Goal: Answer question/provide support: Answer question/provide support

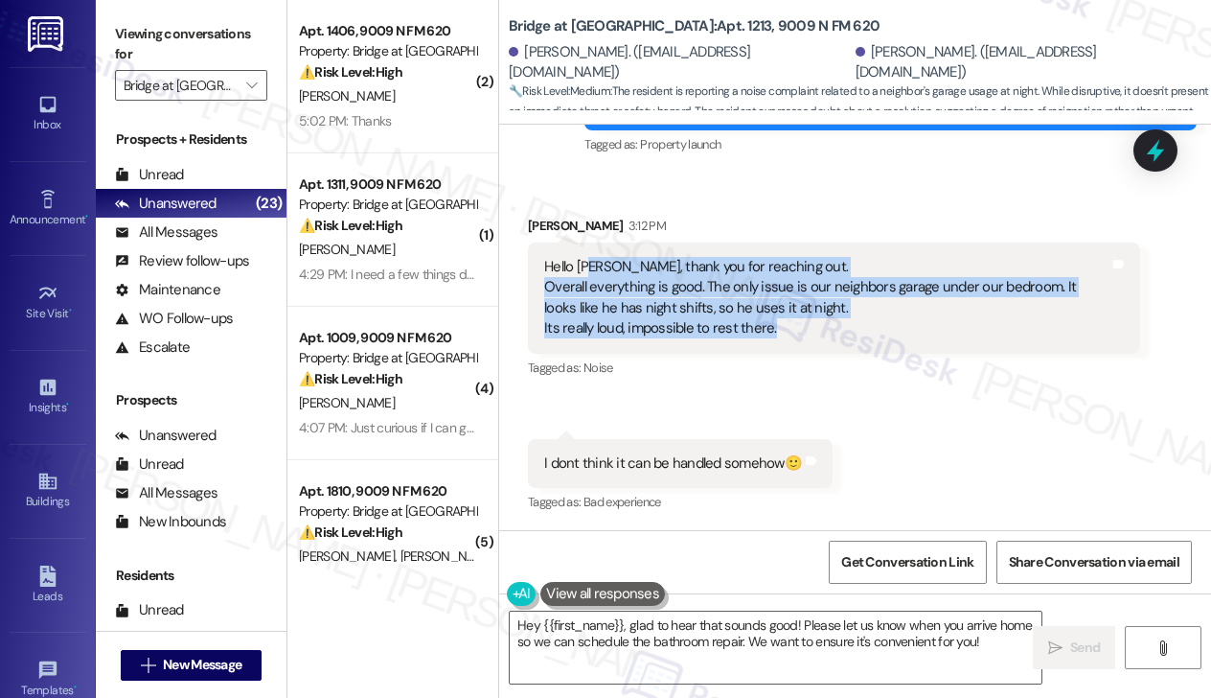
scroll to position [576, 0]
click at [697, 292] on div "Hello [PERSON_NAME], thank you for reaching out. Overall everything is good. Th…" at bounding box center [826, 297] width 565 height 82
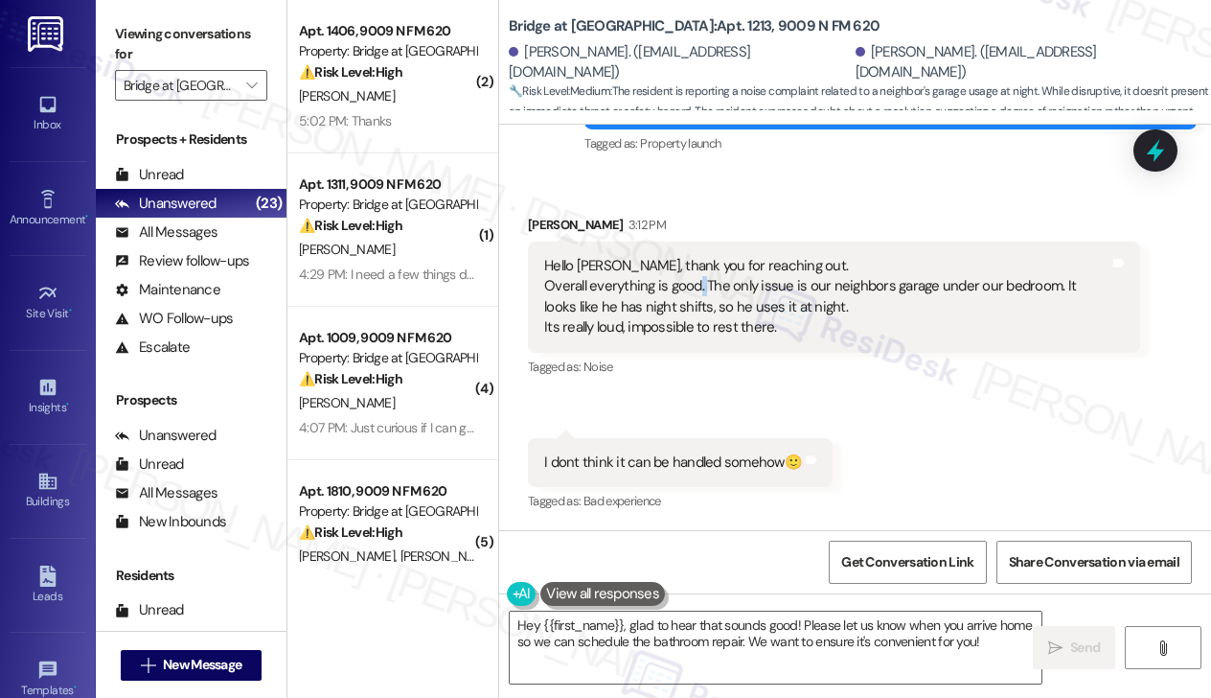
click at [697, 292] on div "Hello [PERSON_NAME], thank you for reaching out. Overall everything is good. Th…" at bounding box center [826, 297] width 565 height 82
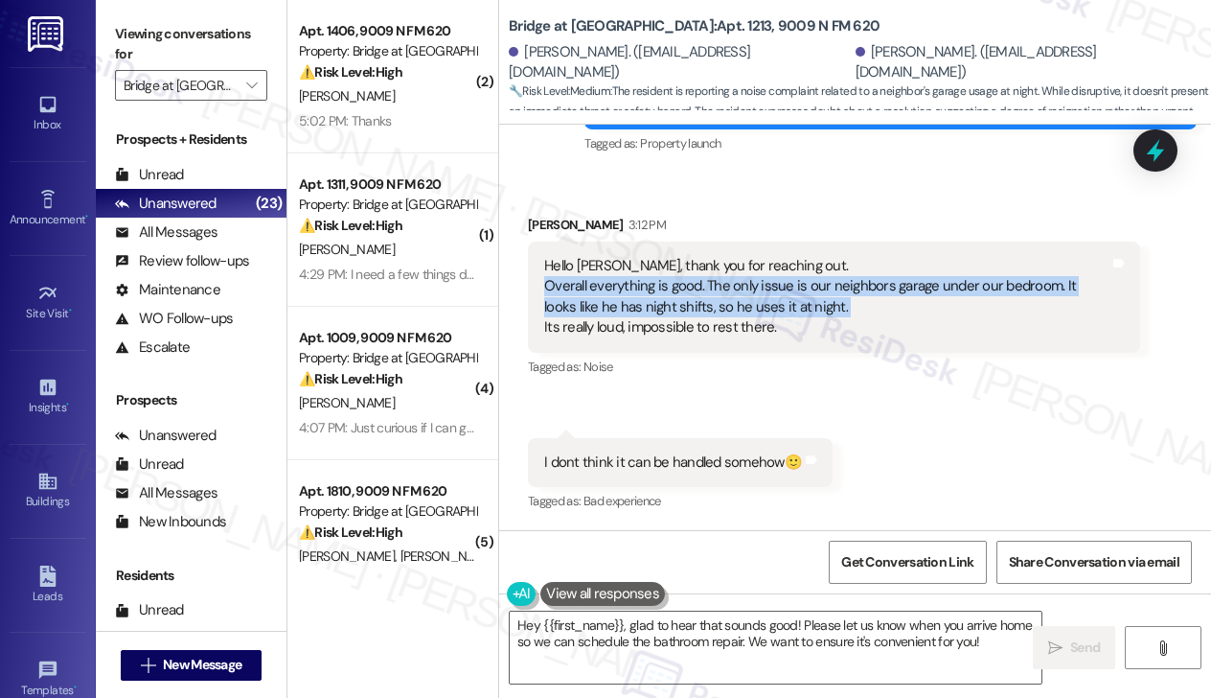
click at [697, 292] on div "Hello [PERSON_NAME], thank you for reaching out. Overall everything is good. Th…" at bounding box center [826, 297] width 565 height 82
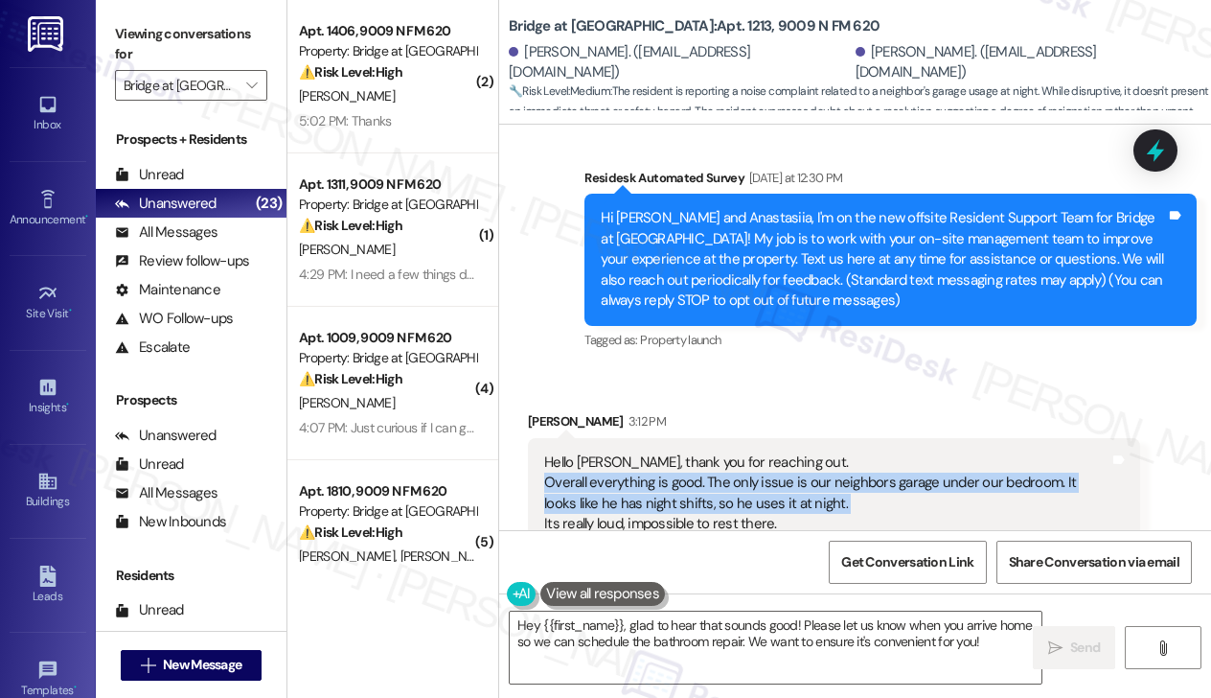
scroll to position [193, 0]
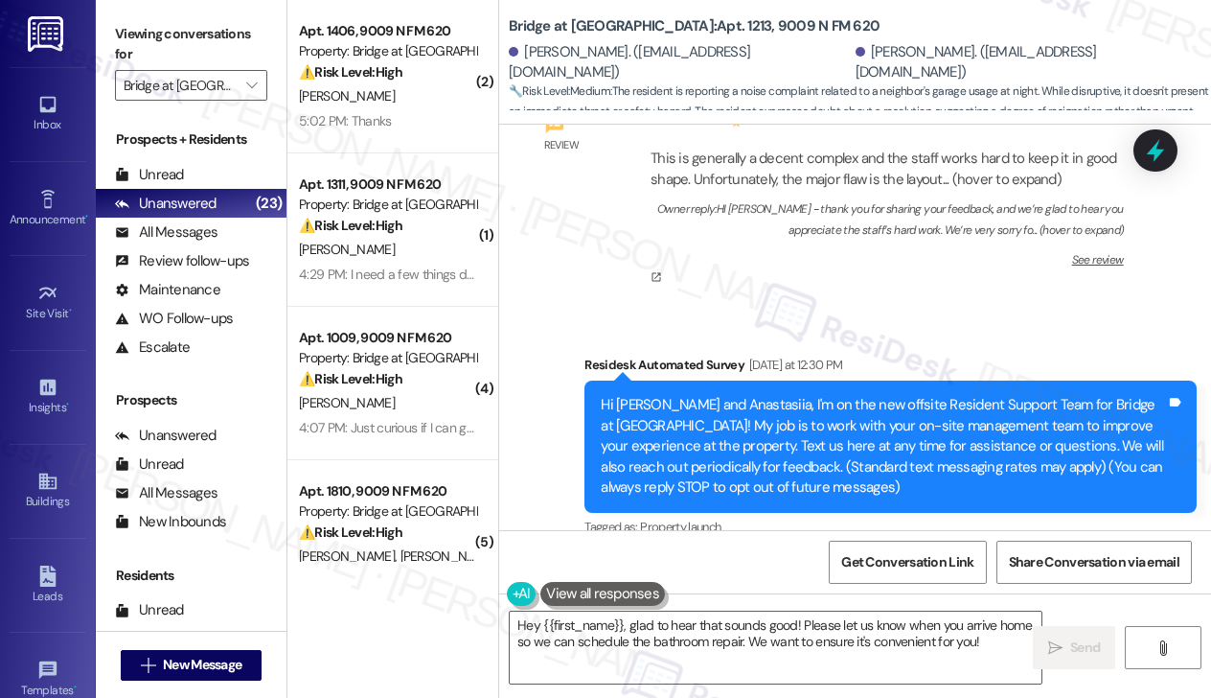
click at [649, 390] on div "Hi [PERSON_NAME] and Anastasiia, I'm on the new offsite Resident Support Team f…" at bounding box center [890, 445] width 612 height 131
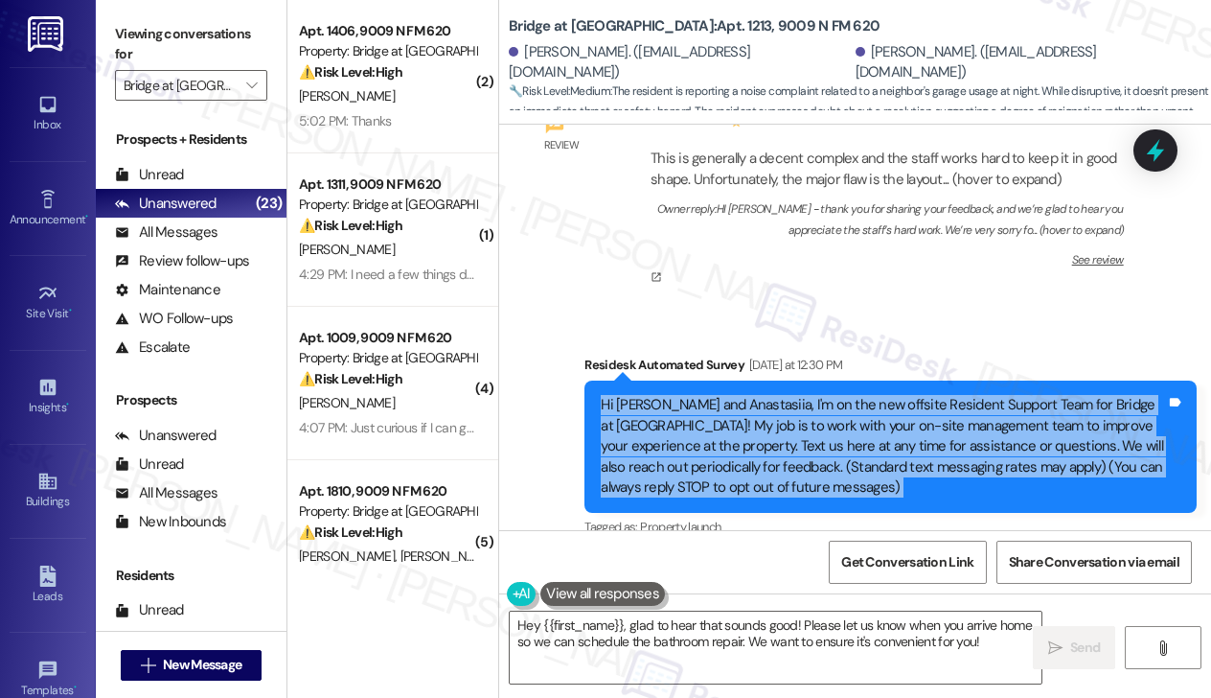
click at [649, 390] on div "Hi [PERSON_NAME] and Anastasiia, I'm on the new offsite Resident Support Team f…" at bounding box center [890, 445] width 612 height 131
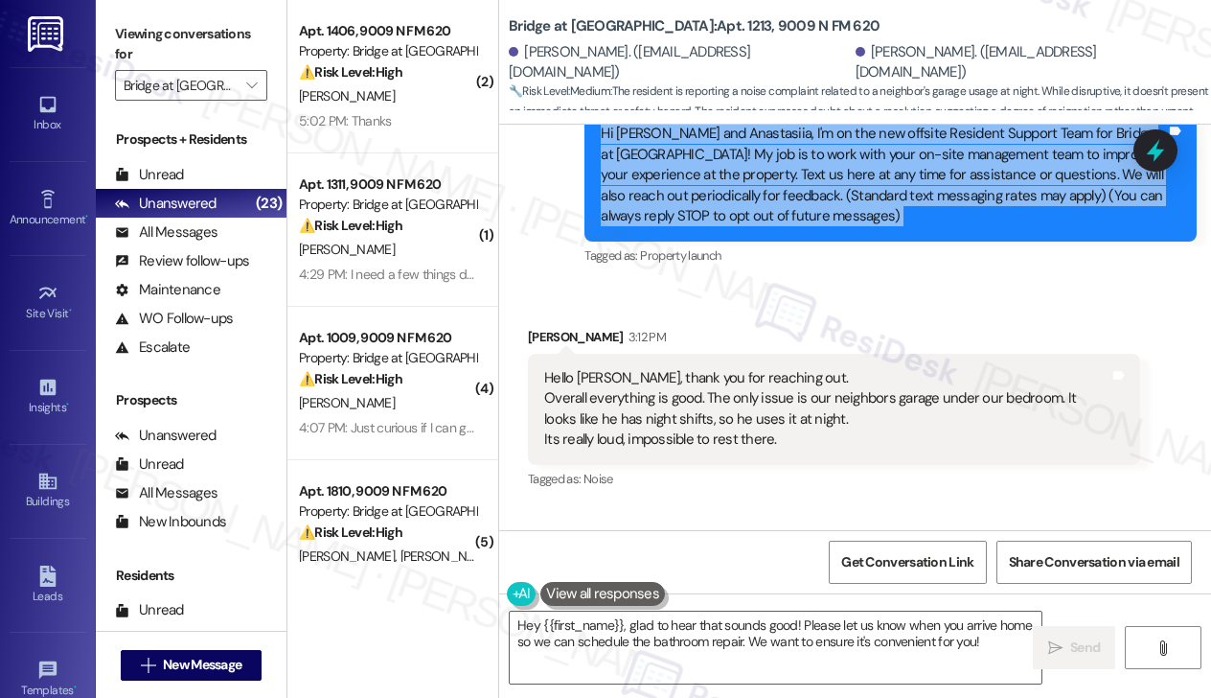
scroll to position [576, 0]
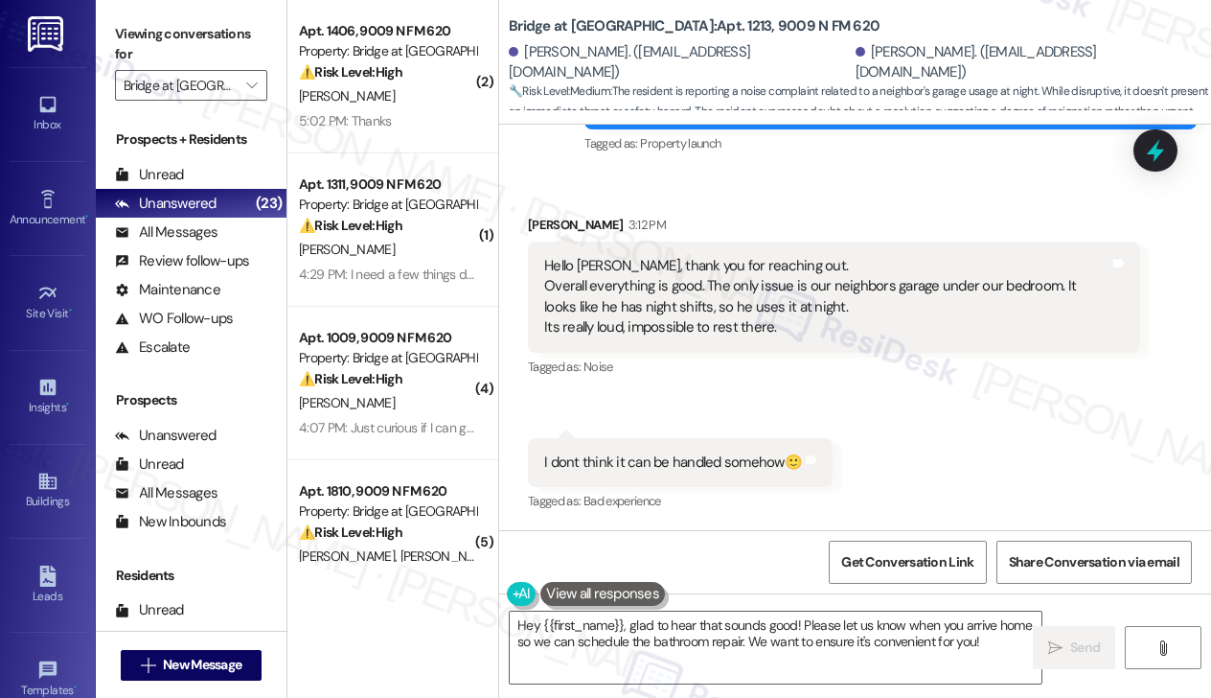
click at [648, 286] on div "Hello [PERSON_NAME], thank you for reaching out. Overall everything is good. Th…" at bounding box center [826, 297] width 565 height 82
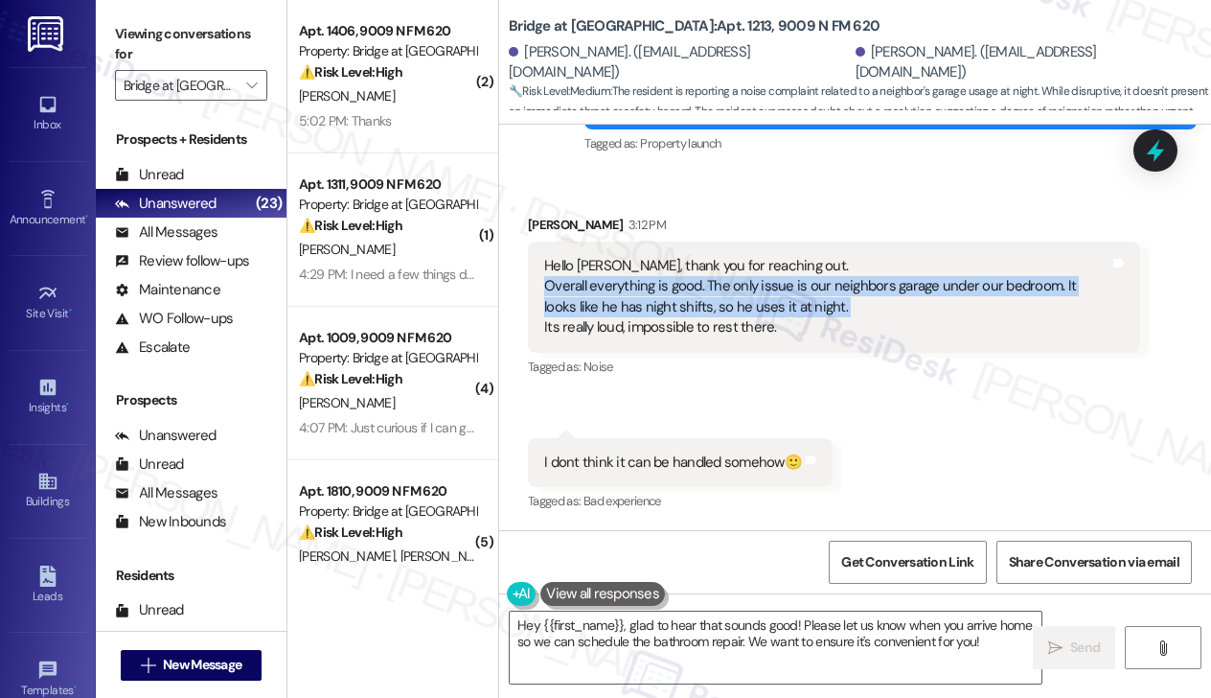
click at [648, 286] on div "Hello [PERSON_NAME], thank you for reaching out. Overall everything is good. Th…" at bounding box center [826, 297] width 565 height 82
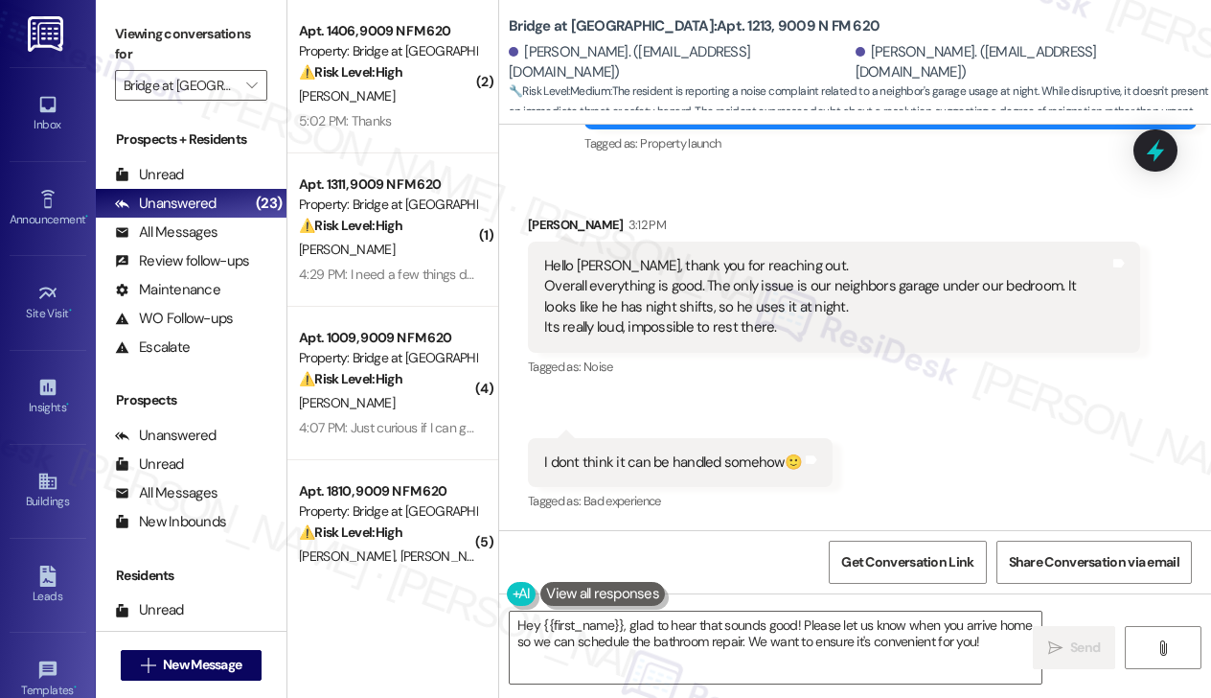
click at [672, 264] on div "Hello [PERSON_NAME], thank you for reaching out. Overall everything is good. Th…" at bounding box center [826, 297] width 565 height 82
click at [655, 335] on div "Hello [PERSON_NAME], thank you for reaching out. Overall everything is good. Th…" at bounding box center [826, 297] width 565 height 82
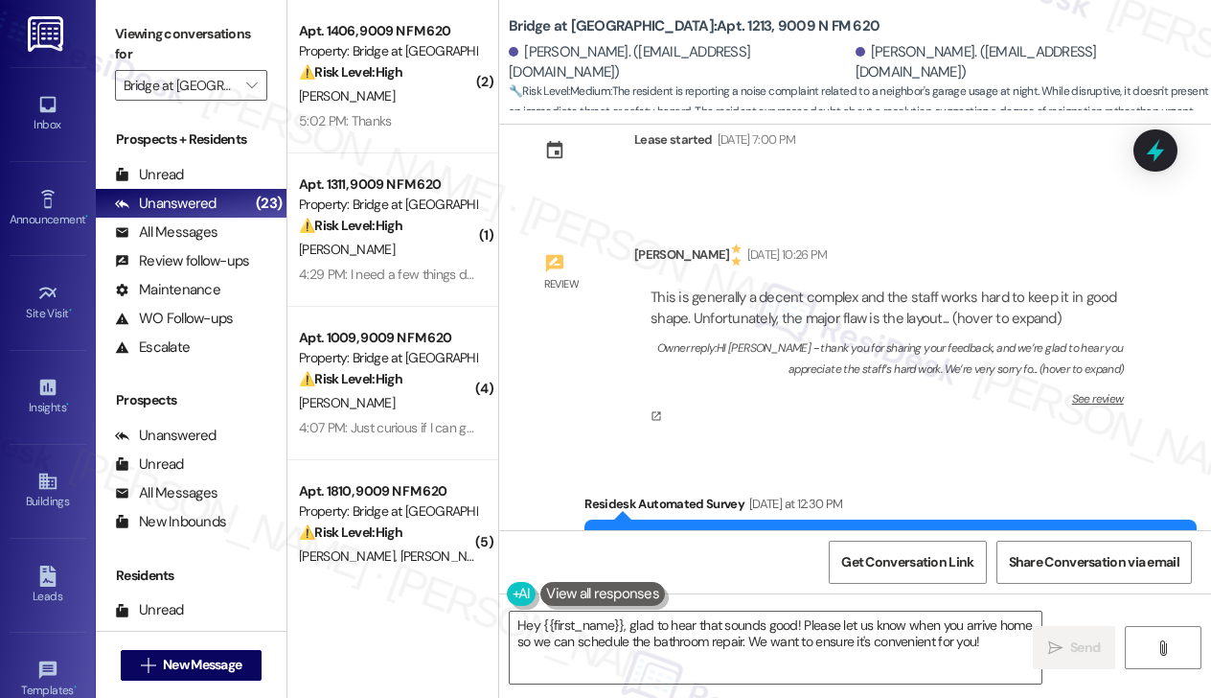
scroll to position [287, 0]
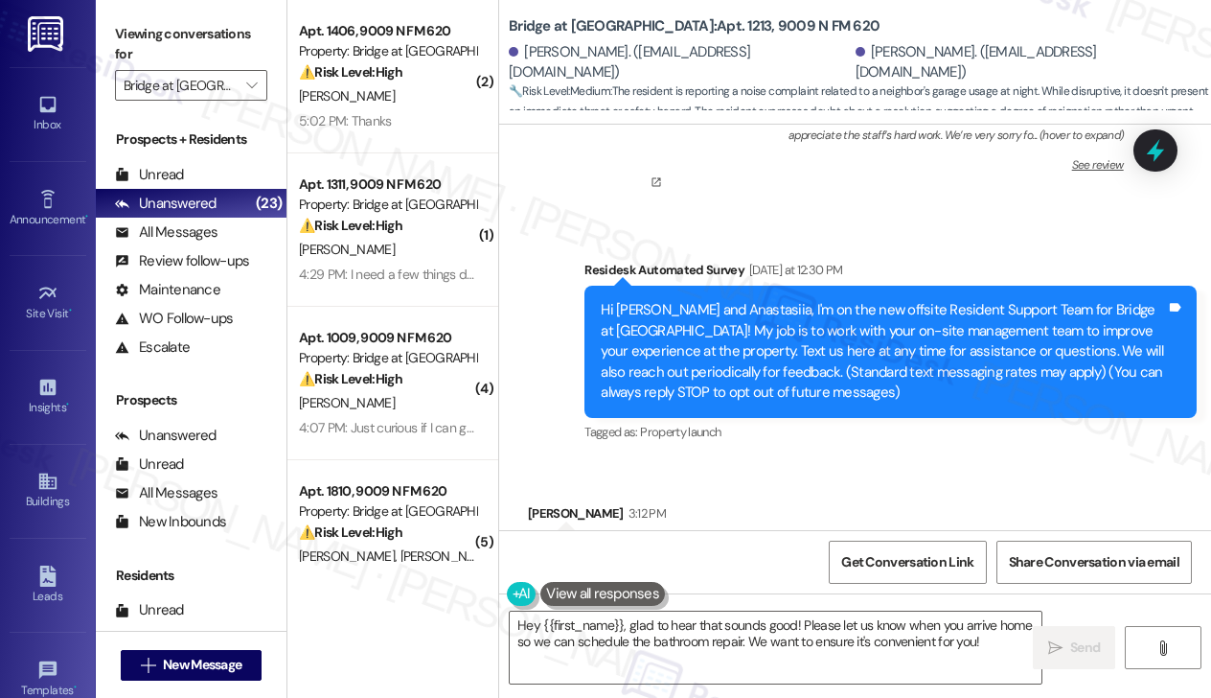
click at [736, 313] on div "Hi [PERSON_NAME] and Anastasiia, I'm on the new offsite Resident Support Team f…" at bounding box center [883, 351] width 565 height 103
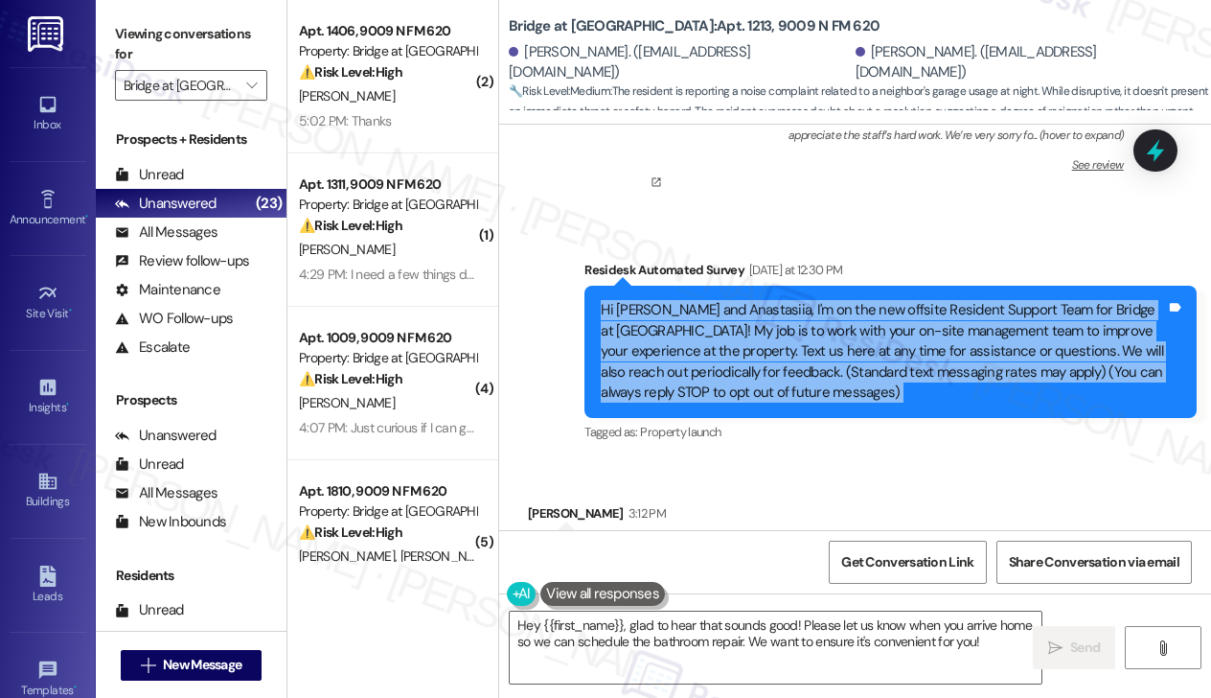
click at [736, 313] on div "Hi [PERSON_NAME] and Anastasiia, I'm on the new offsite Resident Support Team f…" at bounding box center [883, 351] width 565 height 103
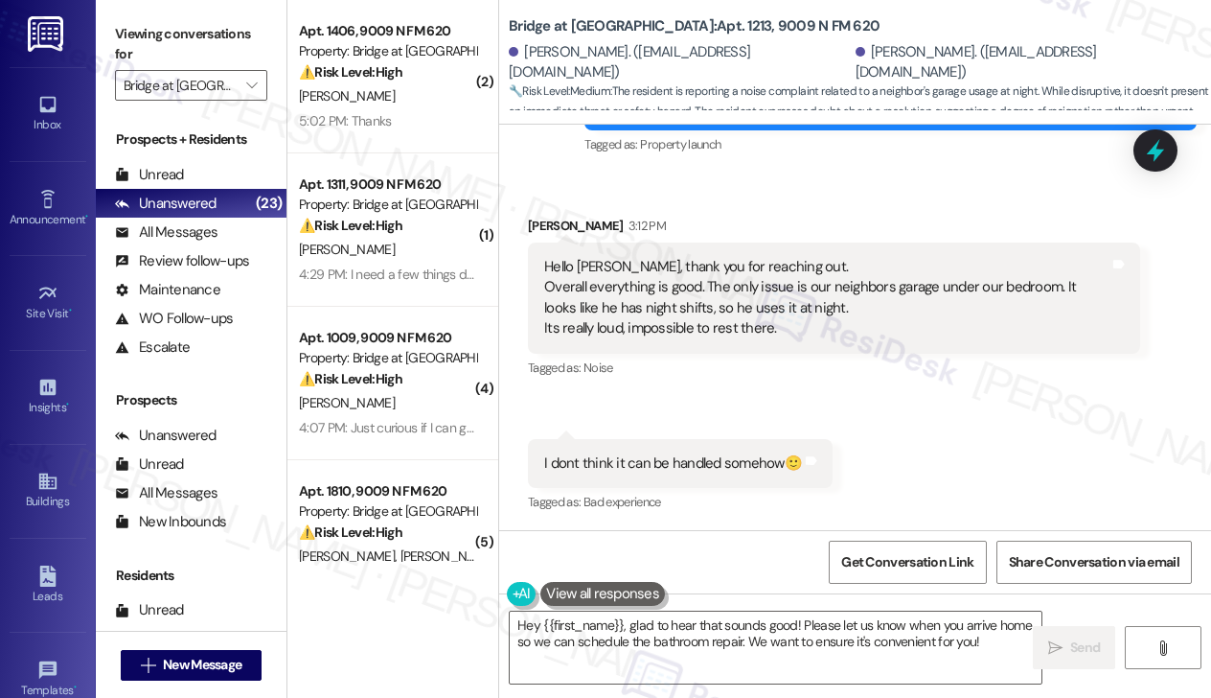
scroll to position [576, 0]
click at [647, 470] on div "I dont think it can be handled somehow🙂" at bounding box center [673, 462] width 258 height 20
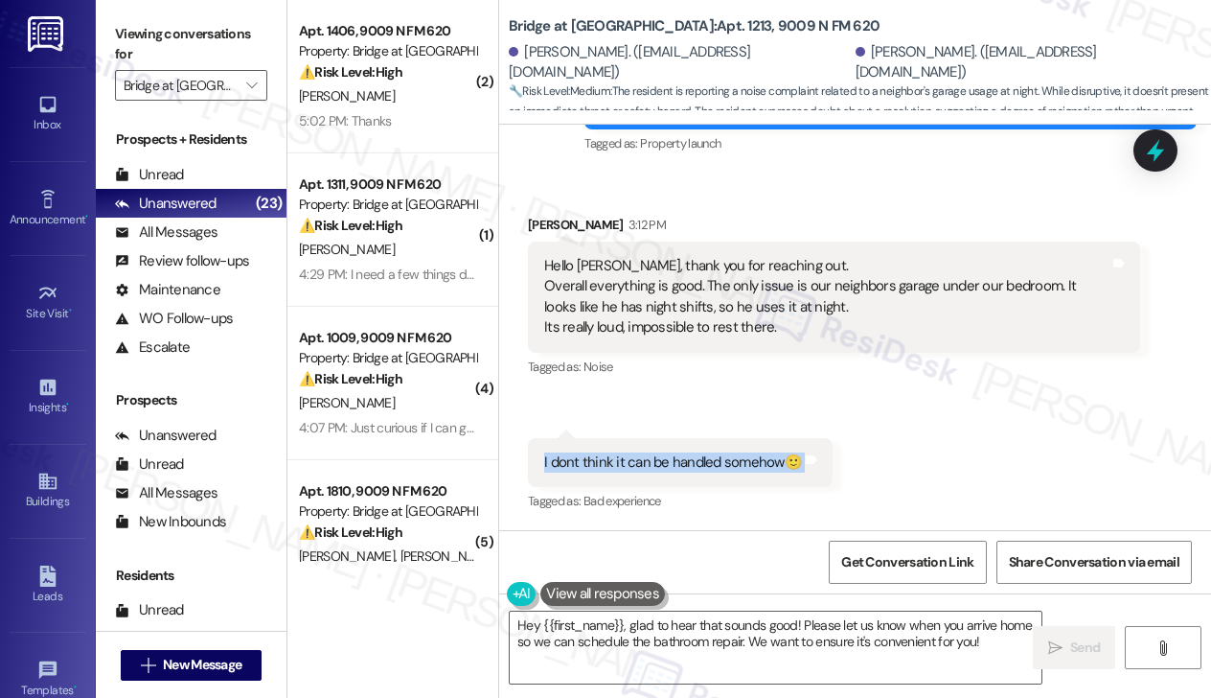
click at [647, 470] on div "I dont think it can be handled somehow🙂" at bounding box center [673, 462] width 258 height 20
click at [721, 617] on textarea "Hey {{first_name}}, glad to hear that sounds good! Please let us know when you …" at bounding box center [776, 647] width 532 height 72
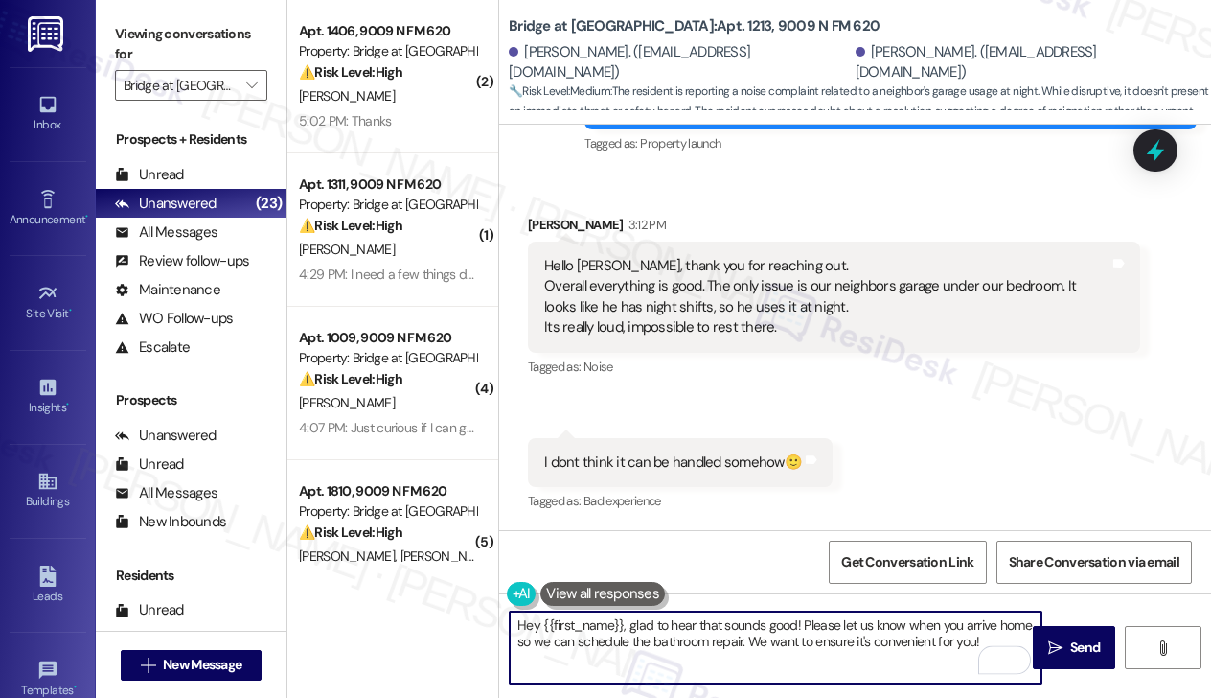
click at [518, 621] on textarea "Hey {{first_name}}, glad to hear that sounds good! Please let us know when you …" at bounding box center [776, 647] width 532 height 72
type textarea "Hi {{first_name}}, glad to hear that sounds good! Please let us know when you a…"
click at [602, 263] on div "Hello [PERSON_NAME], thank you for reaching out. Overall everything is good. Th…" at bounding box center [826, 297] width 565 height 82
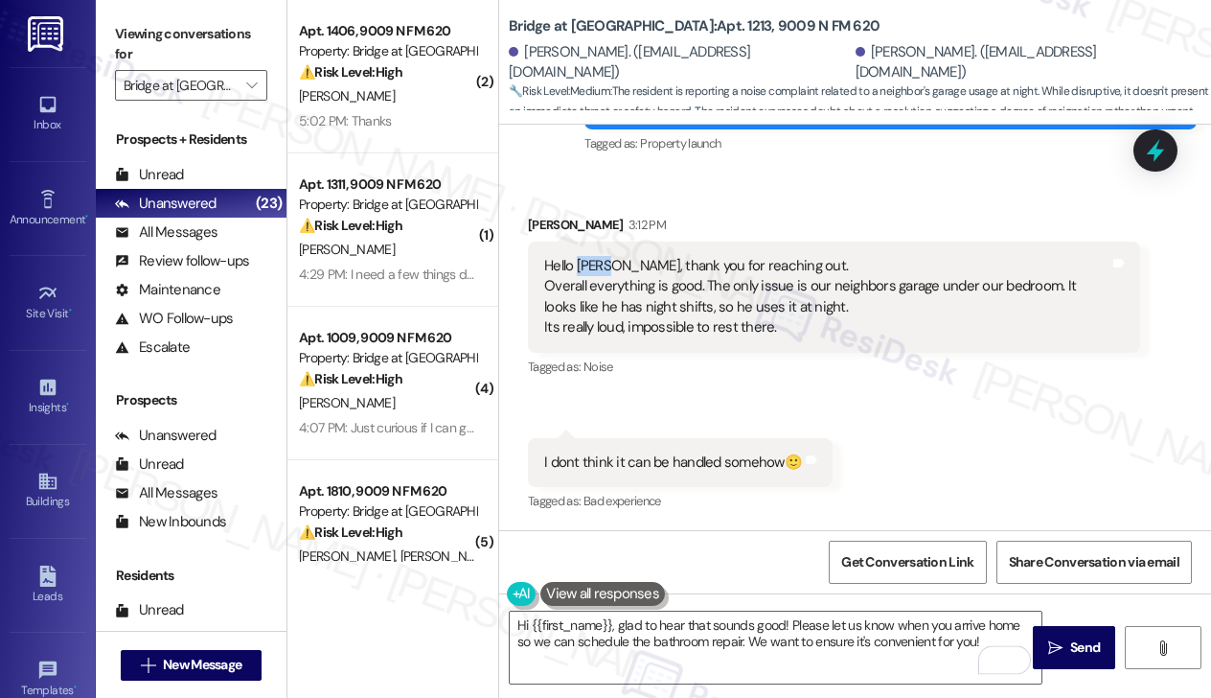
click at [602, 263] on div "Hello [PERSON_NAME], thank you for reaching out. Overall everything is good. Th…" at bounding box center [826, 297] width 565 height 82
click at [608, 298] on div "Hello [PERSON_NAME], thank you for reaching out. Overall everything is good. Th…" at bounding box center [826, 297] width 565 height 82
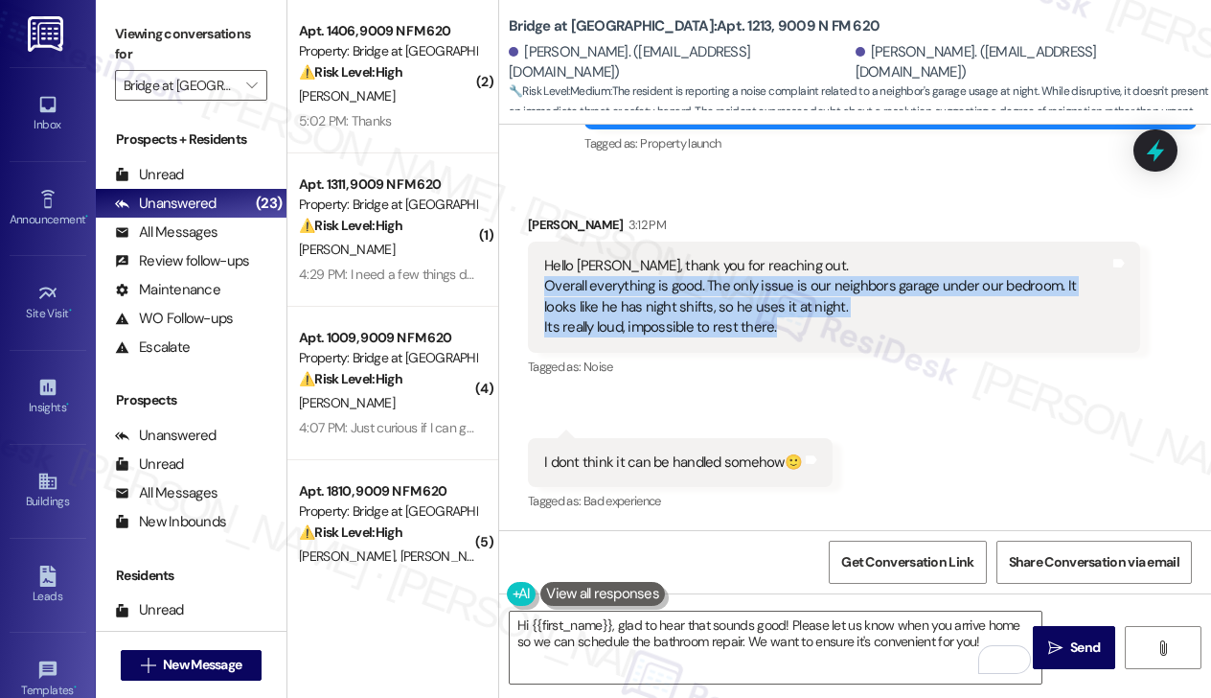
drag, startPoint x: 788, startPoint y: 322, endPoint x: 542, endPoint y: 283, distance: 248.4
click at [542, 283] on div "Hello [PERSON_NAME], thank you for reaching out. Overall everything is good. Th…" at bounding box center [826, 297] width 569 height 82
copy div "Overall everything is good. The only issue is our neighbors garage under our be…"
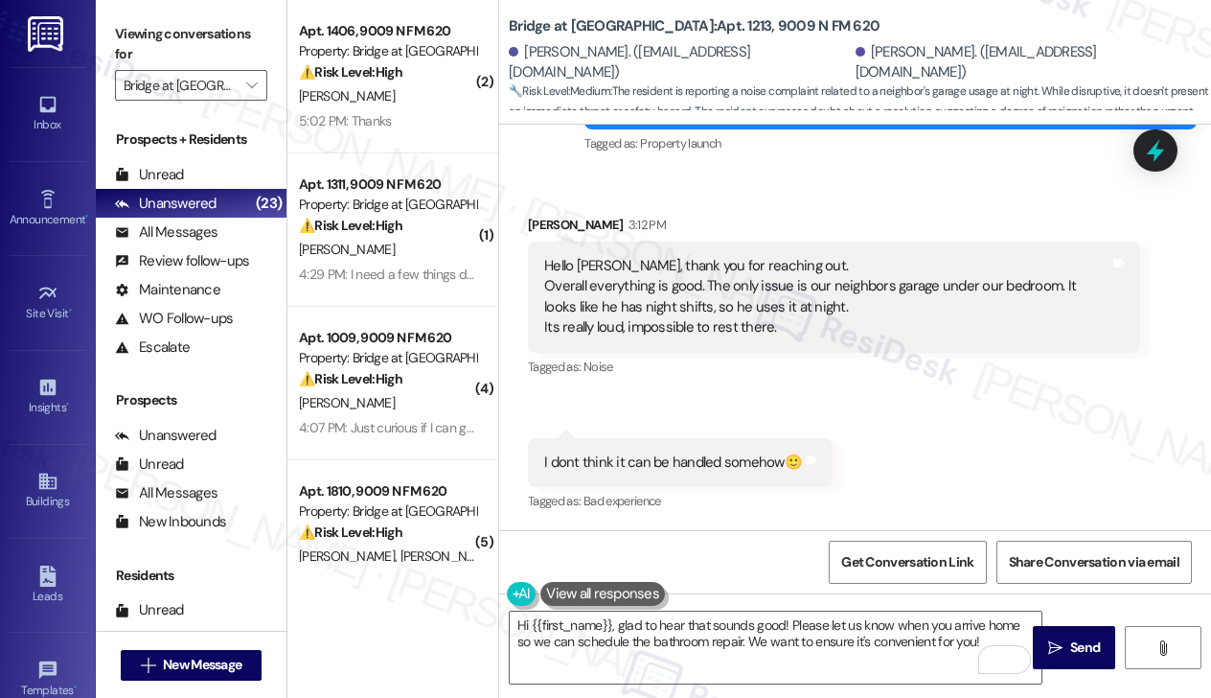
click at [146, 34] on label "Viewing conversations for" at bounding box center [191, 44] width 152 height 51
